Goal: Check status

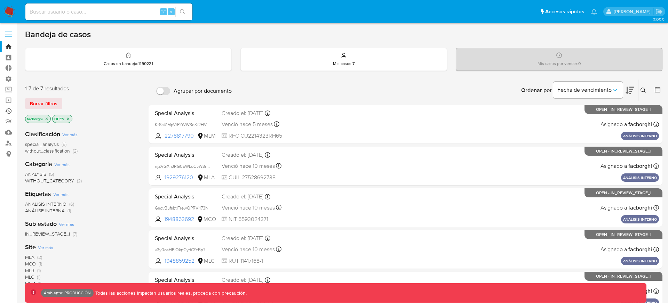
click at [7, 113] on link "Ejecuciones automáticas" at bounding box center [41, 111] width 83 height 11
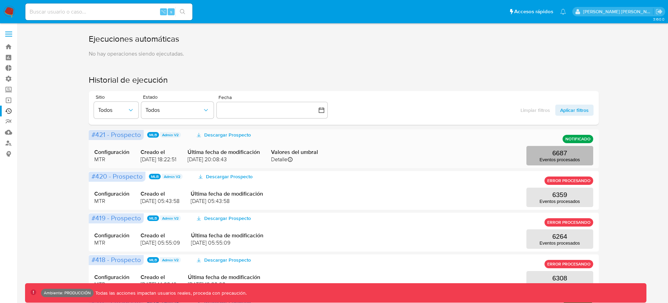
click at [549, 152] on button "6687 Eventos procesados" at bounding box center [559, 155] width 67 height 19
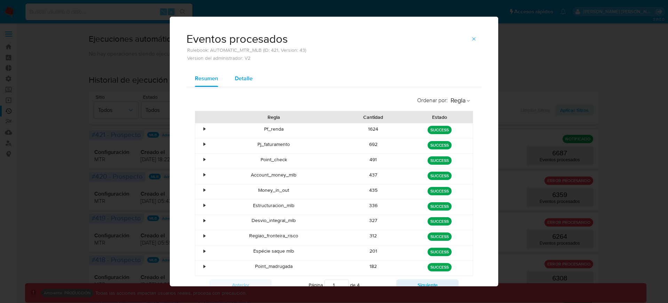
click at [243, 79] on span "Detalle" at bounding box center [244, 78] width 18 height 8
select select "10"
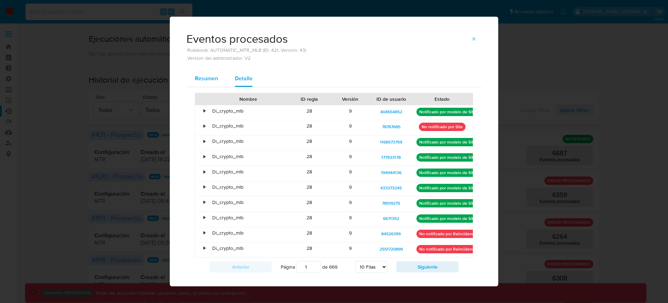
click at [210, 81] on span "Resumen" at bounding box center [206, 78] width 23 height 8
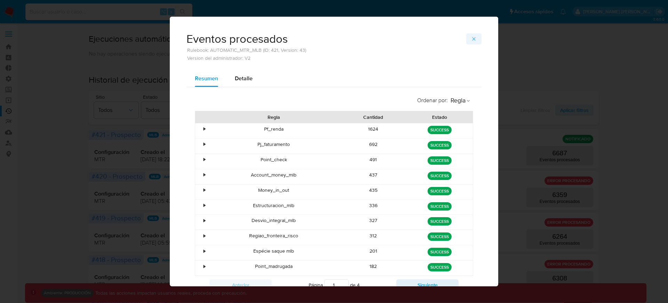
click at [472, 40] on icon "button" at bounding box center [474, 39] width 6 height 6
